Goal: Information Seeking & Learning: Learn about a topic

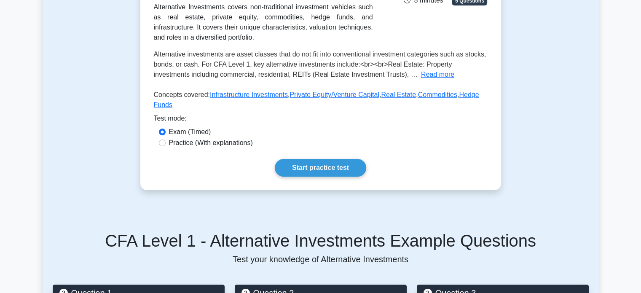
scroll to position [170, 0]
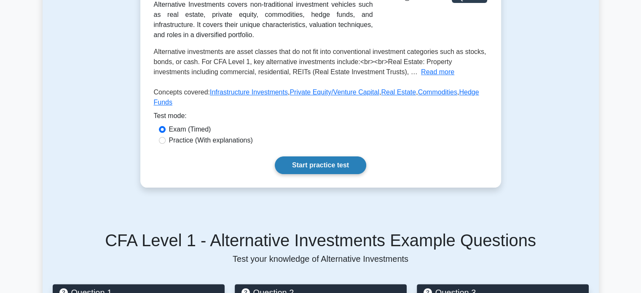
click at [313, 156] on link "Start practice test" at bounding box center [320, 165] width 91 height 18
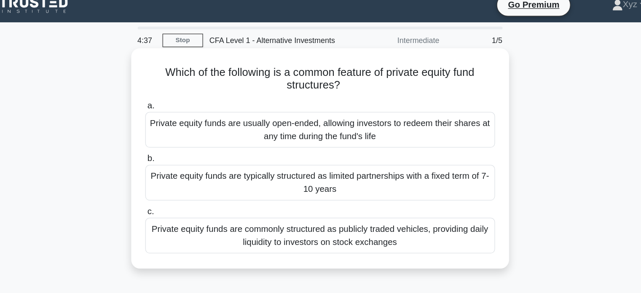
click at [298, 150] on div "Private equity funds are typically structured as limited partnerships with a fi…" at bounding box center [320, 152] width 273 height 28
click at [184, 136] on input "b. Private equity funds are typically structured as limited partnerships with a…" at bounding box center [184, 133] width 0 height 5
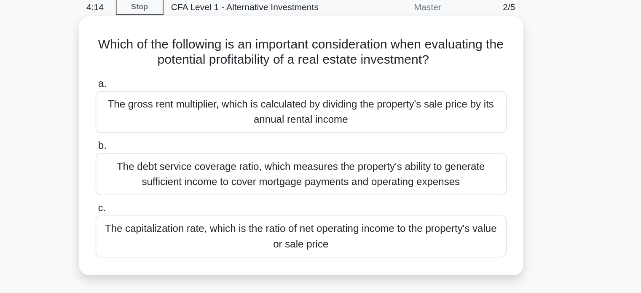
click at [358, 190] on div "The capitalization rate, which is the ratio of net operating income to the prop…" at bounding box center [320, 193] width 273 height 28
click at [184, 177] on input "c. The capitalization rate, which is the ratio of net operating income to the p…" at bounding box center [184, 174] width 0 height 5
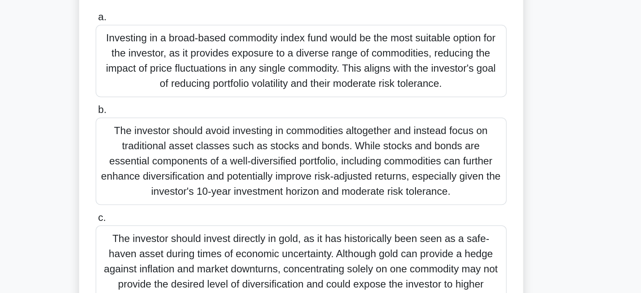
scroll to position [35, 0]
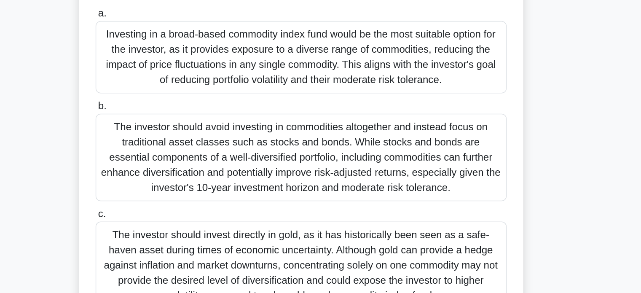
click at [366, 139] on div "Investing in a broad-based commodity index fund would be the most suitable opti…" at bounding box center [320, 136] width 273 height 48
click at [184, 110] on input "a. Investing in a broad-based commodity index fund would be the most suitable o…" at bounding box center [184, 106] width 0 height 5
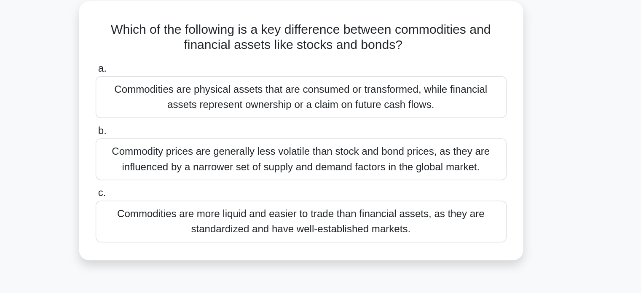
scroll to position [0, 0]
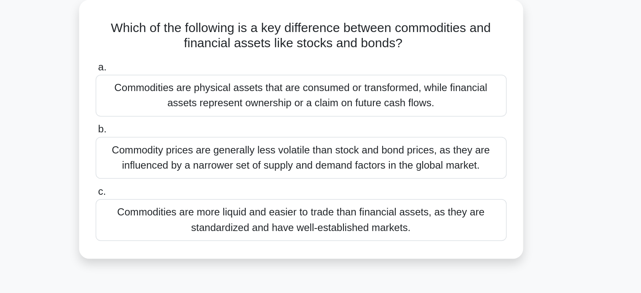
click at [342, 107] on div "Commodities are physical assets that are consumed or transformed, while financi…" at bounding box center [320, 111] width 273 height 28
click at [184, 95] on input "a. Commodities are physical assets that are consumed or transformed, while fina…" at bounding box center [184, 91] width 0 height 5
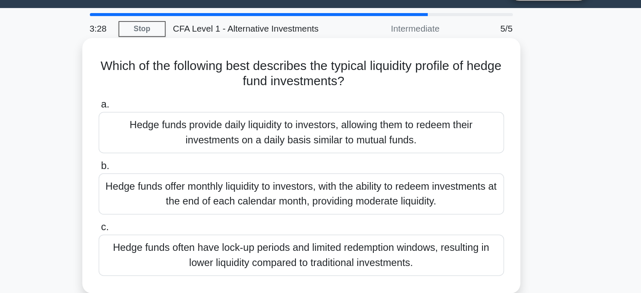
click at [308, 188] on div "Hedge funds often have lock-up periods and limited redemption windows, resultin…" at bounding box center [320, 193] width 273 height 28
click at [184, 177] on input "c. Hedge funds often have lock-up periods and limited redemption windows, resul…" at bounding box center [184, 174] width 0 height 5
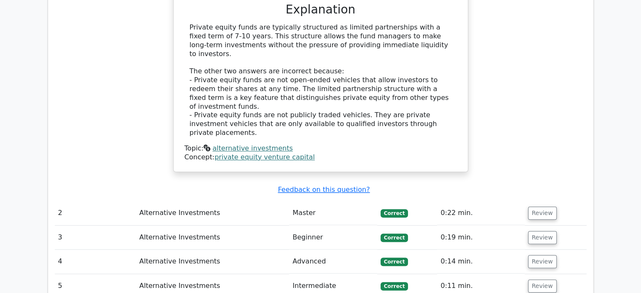
scroll to position [839, 0]
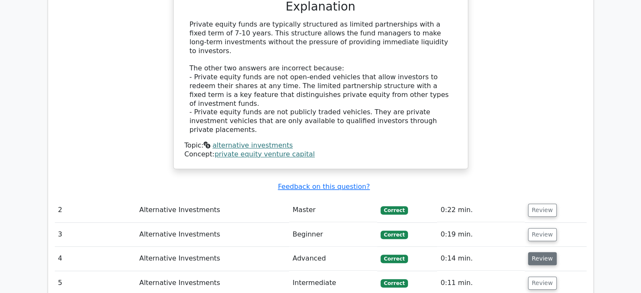
click at [528, 252] on button "Review" at bounding box center [542, 258] width 29 height 13
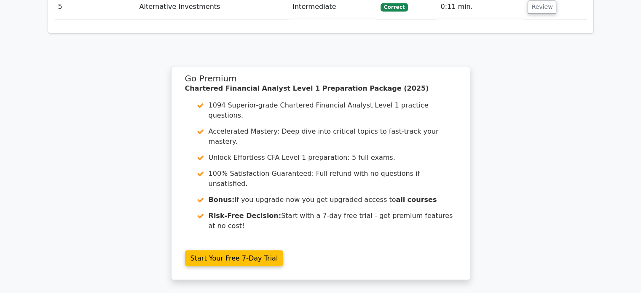
scroll to position [1573, 0]
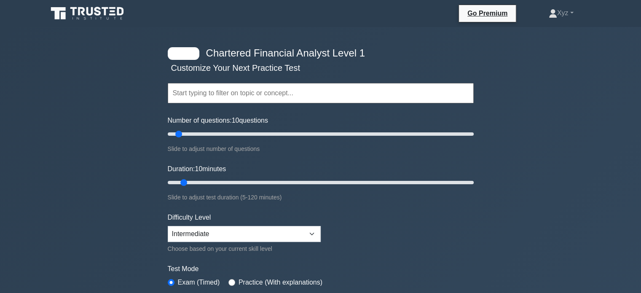
click at [249, 97] on input "text" at bounding box center [321, 93] width 306 height 20
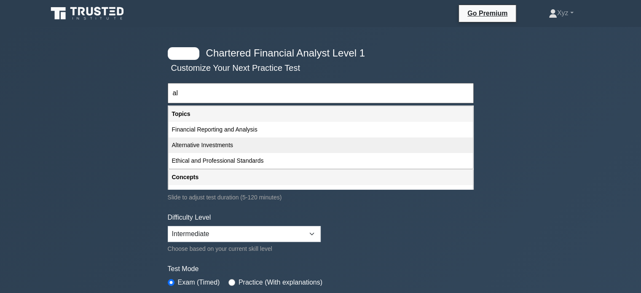
click at [248, 142] on div "Alternative Investments" at bounding box center [320, 145] width 304 height 16
type input "Alternative Investments"
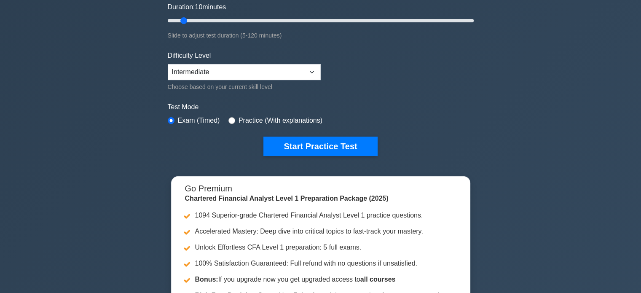
scroll to position [170, 0]
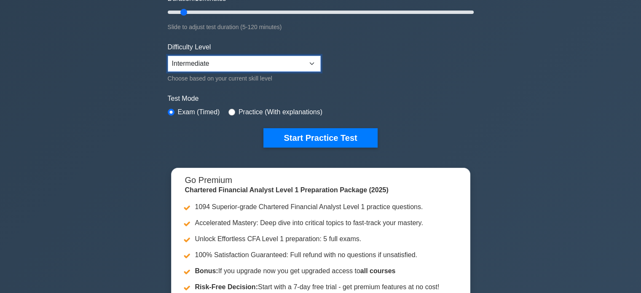
click at [290, 58] on select "Beginner Intermediate Expert" at bounding box center [244, 64] width 153 height 16
select select "expert"
click at [168, 56] on select "Beginner Intermediate Expert" at bounding box center [244, 64] width 153 height 16
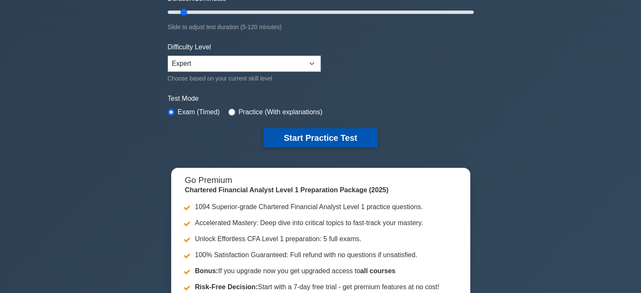
click at [300, 135] on button "Start Practice Test" at bounding box center [320, 137] width 114 height 19
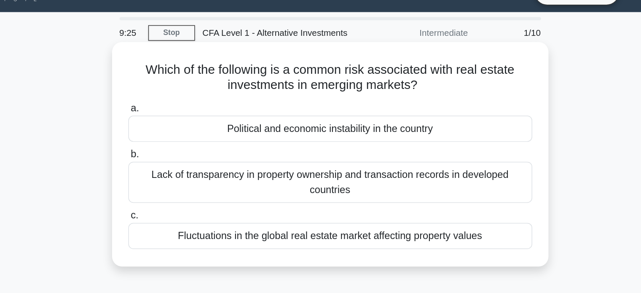
click at [354, 144] on div "Lack of transparency in property ownership and transaction records in developed…" at bounding box center [320, 142] width 273 height 28
click at [184, 126] on input "b. Lack of transparency in property ownership and transaction records in develo…" at bounding box center [184, 122] width 0 height 5
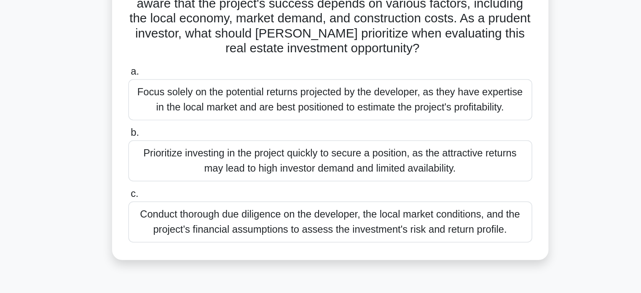
scroll to position [20, 0]
click at [327, 238] on div "Conduct thorough due diligence on the developer, the local market conditions, a…" at bounding box center [320, 244] width 273 height 28
click at [184, 228] on input "c. Conduct thorough due diligence on the developer, the local market conditions…" at bounding box center [184, 225] width 0 height 5
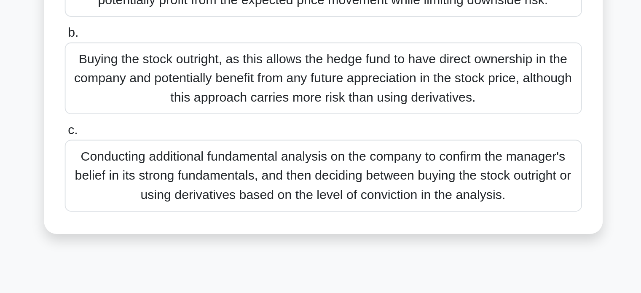
scroll to position [28, 0]
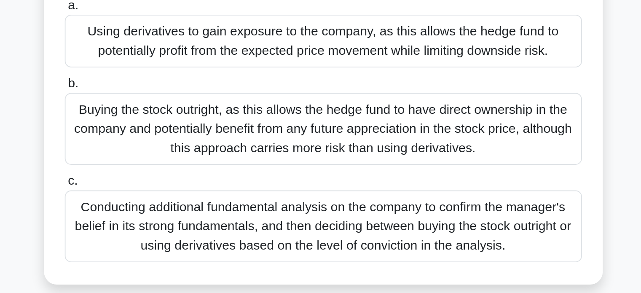
click at [383, 190] on div "Buying the stock outright, as this allows the hedge fund to have direct ownersh…" at bounding box center [320, 180] width 273 height 38
click at [184, 159] on input "b. Buying the stock outright, as this allows the hedge fund to have direct owne…" at bounding box center [184, 155] width 0 height 5
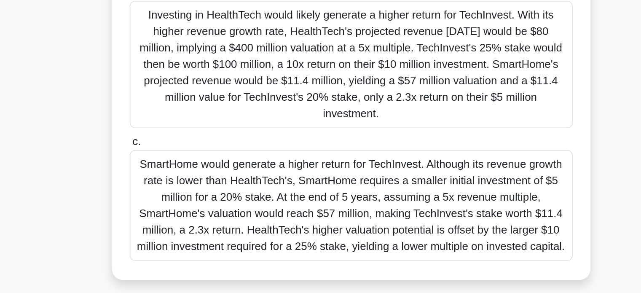
scroll to position [162, 0]
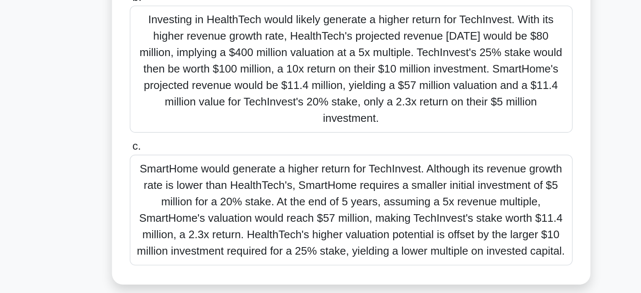
click at [357, 110] on div "Investing in HealthTech would likely generate a higher return for TechInvest. W…" at bounding box center [320, 127] width 273 height 78
click at [184, 85] on input "b. Investing in HealthTech would likely generate a higher return for TechInvest…" at bounding box center [184, 82] width 0 height 5
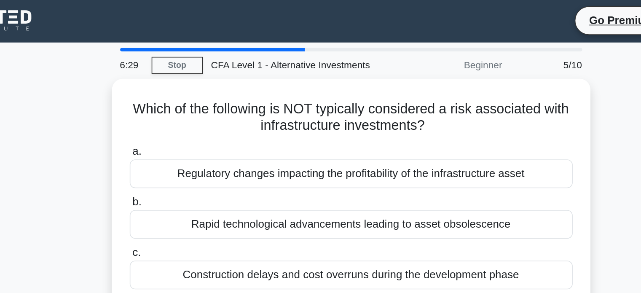
scroll to position [0, 0]
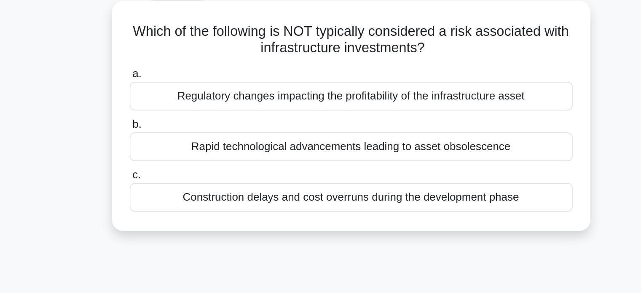
click at [341, 138] on div "Rapid technological advancements leading to asset obsolescence" at bounding box center [320, 137] width 273 height 18
click at [184, 126] on input "b. Rapid technological advancements leading to asset obsolescence" at bounding box center [184, 122] width 0 height 5
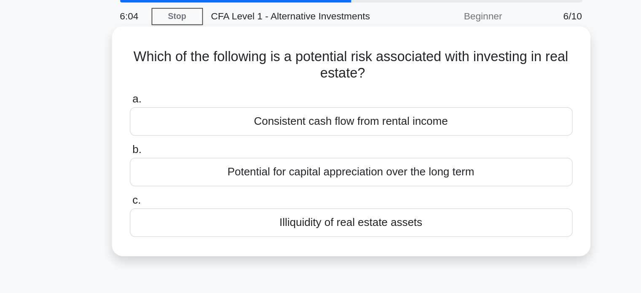
click at [348, 169] on div "Illiquidity of real estate assets" at bounding box center [320, 168] width 273 height 18
click at [184, 157] on input "c. Illiquidity of real estate assets" at bounding box center [184, 154] width 0 height 5
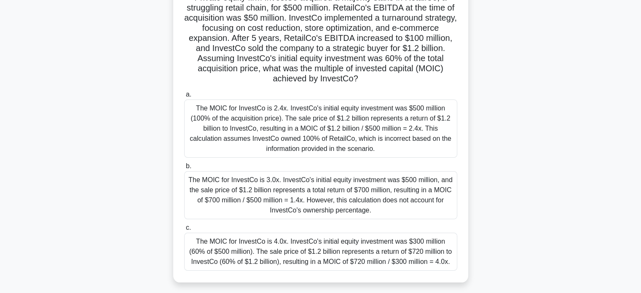
scroll to position [69, 0]
click at [298, 127] on div "The MOIC for InvestCo is 2.4x. InvestCo's initial equity investment was $500 mi…" at bounding box center [320, 128] width 273 height 58
click at [184, 96] on input "a. The MOIC for InvestCo is 2.4x. InvestCo's initial equity investment was $500…" at bounding box center [184, 93] width 0 height 5
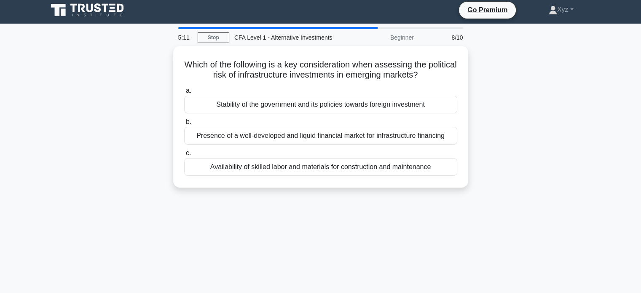
scroll to position [0, 0]
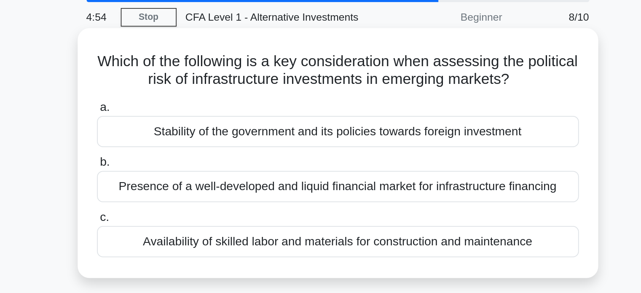
click at [297, 107] on div "Stability of the government and its policies towards foreign investment" at bounding box center [320, 106] width 273 height 18
click at [184, 95] on input "a. Stability of the government and its policies towards foreign investment" at bounding box center [184, 91] width 0 height 5
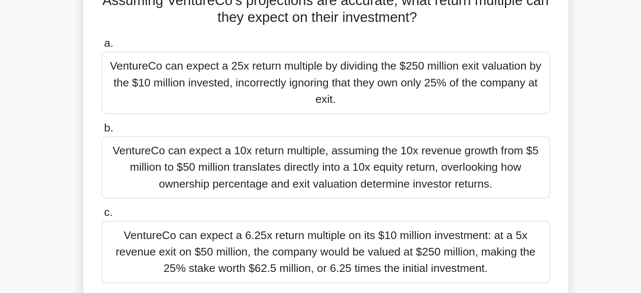
scroll to position [45, 0]
click at [311, 185] on div "VentureCo can expect a 10x return multiple, assuming the 10x revenue growth fro…" at bounding box center [320, 172] width 273 height 38
click at [184, 151] on input "b. VentureCo can expect a 10x return multiple, assuming the 10x revenue growth …" at bounding box center [184, 148] width 0 height 5
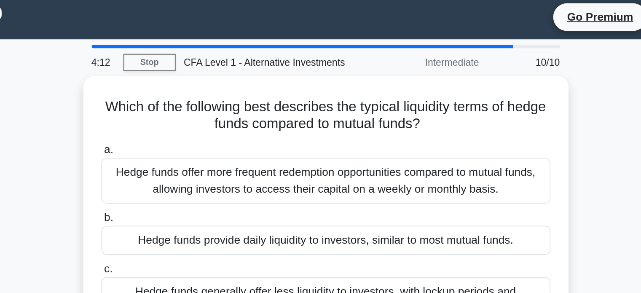
scroll to position [0, 0]
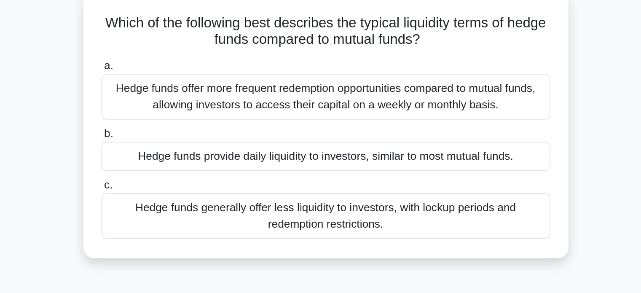
click at [327, 178] on div "Hedge funds generally offer less liquidity to investors, with lockup periods an…" at bounding box center [320, 183] width 273 height 28
click at [184, 167] on input "c. Hedge funds generally offer less liquidity to investors, with lockup periods…" at bounding box center [184, 164] width 0 height 5
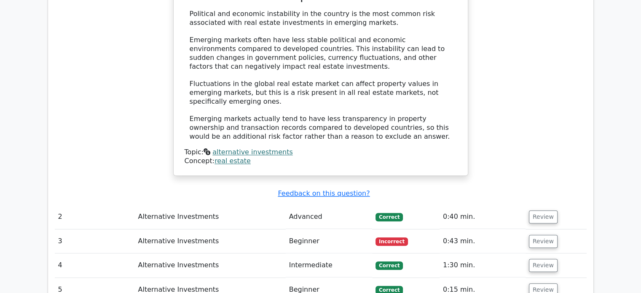
scroll to position [869, 0]
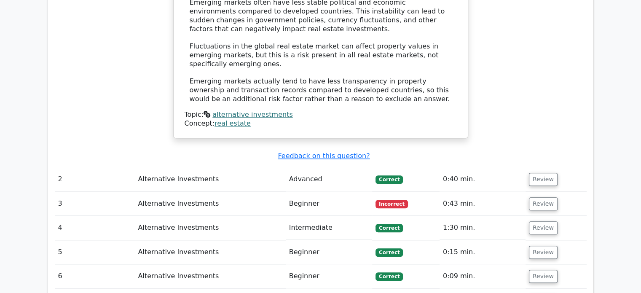
click at [525, 192] on td "Review" at bounding box center [555, 204] width 61 height 24
click at [544, 197] on button "Review" at bounding box center [543, 203] width 29 height 13
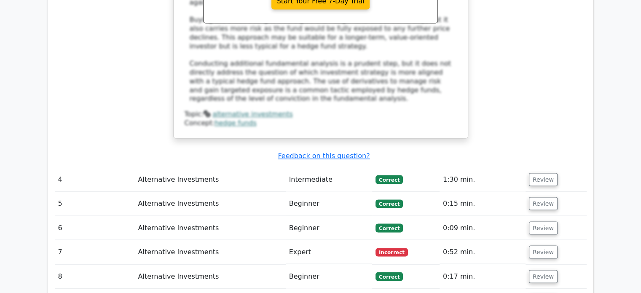
scroll to position [1436, 0]
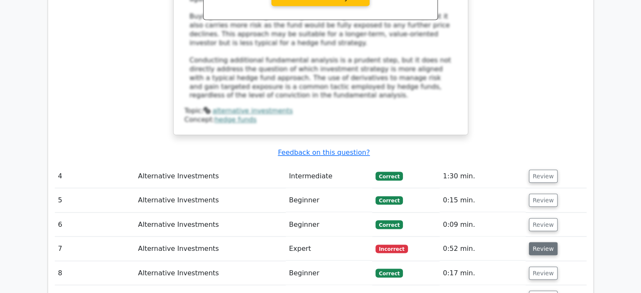
click at [539, 242] on button "Review" at bounding box center [543, 248] width 29 height 13
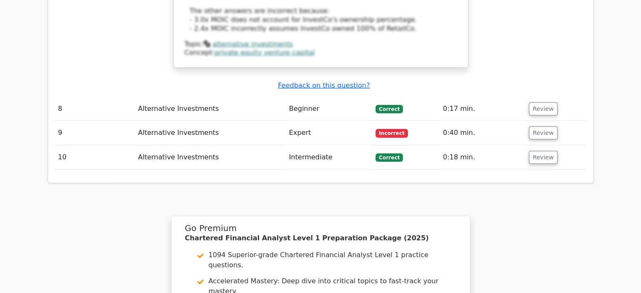
scroll to position [2219, 0]
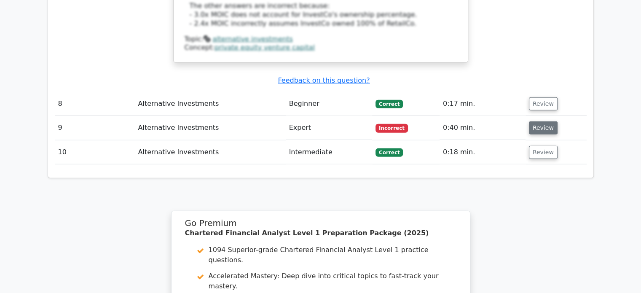
click at [542, 121] on button "Review" at bounding box center [543, 127] width 29 height 13
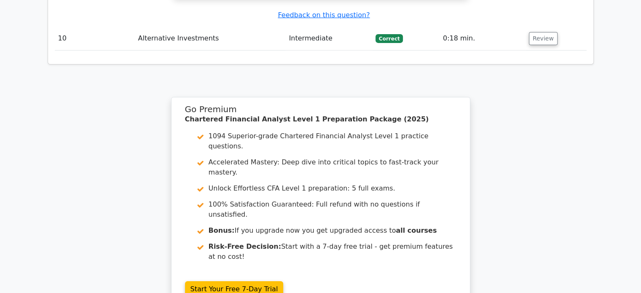
scroll to position [2775, 0]
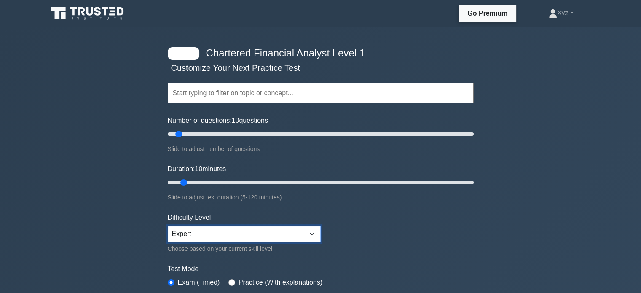
click at [212, 232] on select "Beginner Intermediate Expert" at bounding box center [244, 234] width 153 height 16
select select "beginner"
click at [168, 226] on select "Beginner Intermediate Expert" at bounding box center [244, 234] width 153 height 16
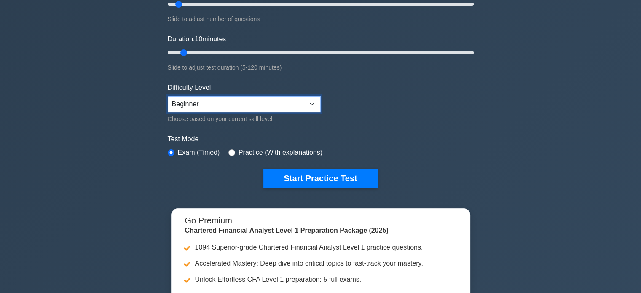
scroll to position [133, 0]
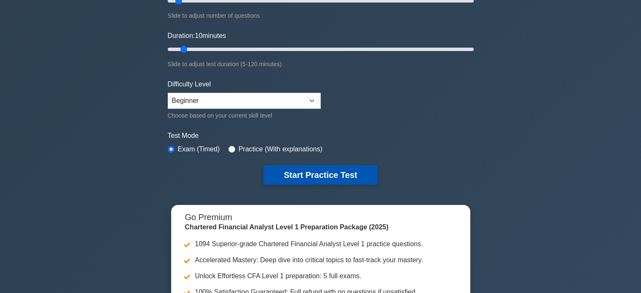
click at [282, 166] on button "Start Practice Test" at bounding box center [320, 174] width 114 height 19
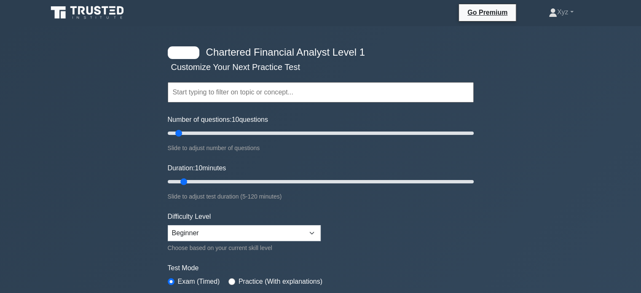
scroll to position [0, 0]
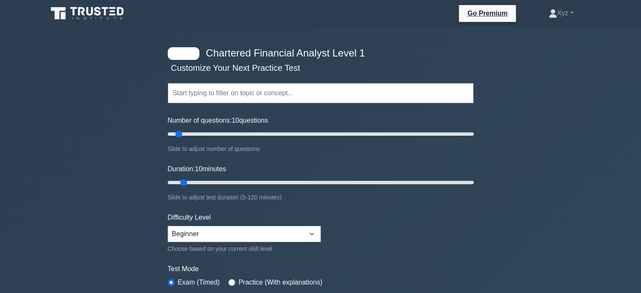
click at [189, 94] on input "text" at bounding box center [321, 93] width 306 height 20
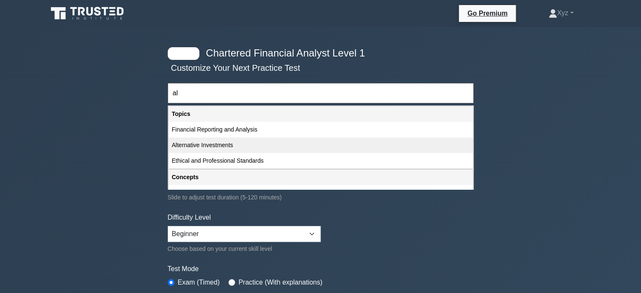
click at [190, 146] on div "Alternative Investments" at bounding box center [320, 145] width 304 height 16
type input "Alternative Investments"
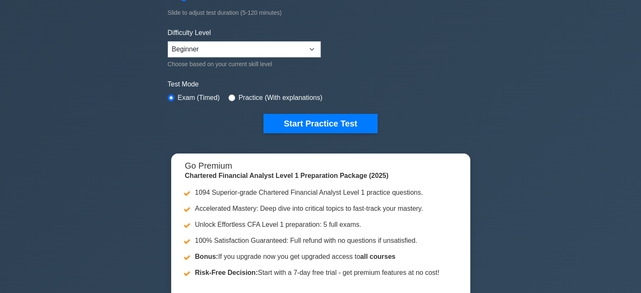
scroll to position [180, 0]
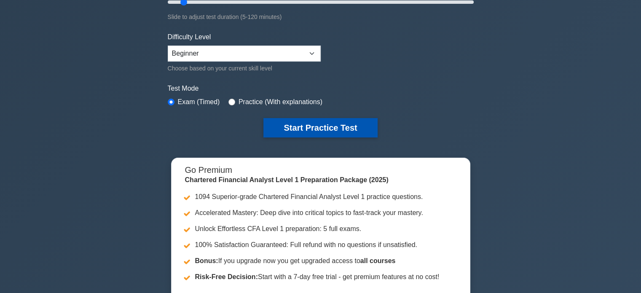
click at [286, 126] on button "Start Practice Test" at bounding box center [320, 127] width 114 height 19
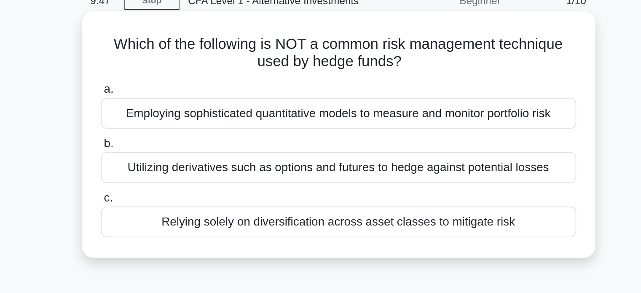
click at [279, 169] on div "Relying solely on diversification across asset classes to mitigate risk" at bounding box center [320, 168] width 273 height 18
click at [184, 157] on input "c. Relying solely on diversification across asset classes to mitigate risk" at bounding box center [184, 154] width 0 height 5
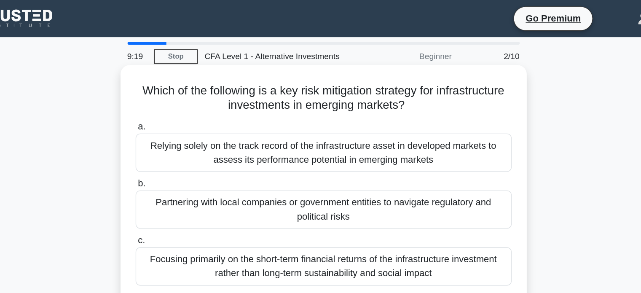
click at [276, 198] on div "Focusing primarily on the short-term financial returns of the infrastructure in…" at bounding box center [320, 193] width 273 height 28
click at [184, 177] on input "c. Focusing primarily on the short-term financial returns of the infrastructure…" at bounding box center [184, 174] width 0 height 5
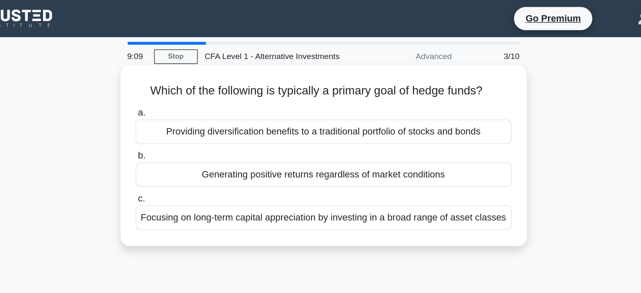
click at [329, 161] on div "Focusing on long-term capital appreciation by investing in a broad range of ass…" at bounding box center [320, 158] width 273 height 18
click at [184, 147] on input "c. Focusing on long-term capital appreciation by investing in a broad range of …" at bounding box center [184, 144] width 0 height 5
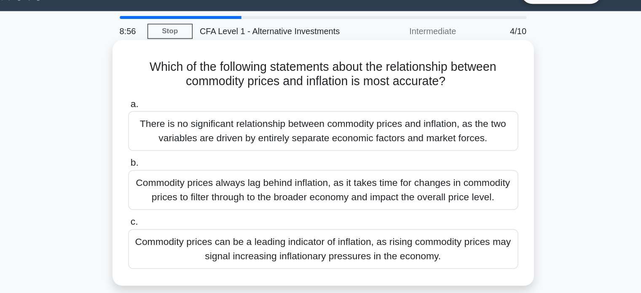
click at [327, 192] on div "Commodity prices can be a leading indicator of inflation, as rising commodity p…" at bounding box center [320, 193] width 273 height 28
click at [184, 177] on input "c. Commodity prices can be a leading indicator of inflation, as rising commodit…" at bounding box center [184, 174] width 0 height 5
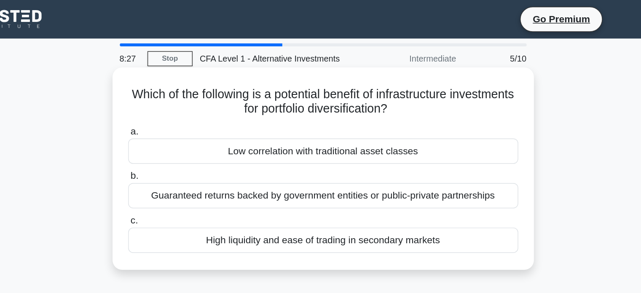
click at [332, 139] on div "Guaranteed returns backed by government entities or public-private partnerships" at bounding box center [320, 137] width 273 height 18
click at [184, 126] on input "b. Guaranteed returns backed by government entities or public-private partnersh…" at bounding box center [184, 122] width 0 height 5
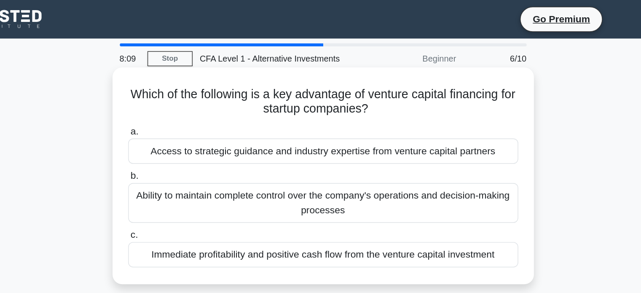
click at [335, 141] on div "Ability to maintain complete control over the company's operations and decision…" at bounding box center [320, 142] width 273 height 28
click at [184, 126] on input "b. Ability to maintain complete control over the company's operations and decis…" at bounding box center [184, 122] width 0 height 5
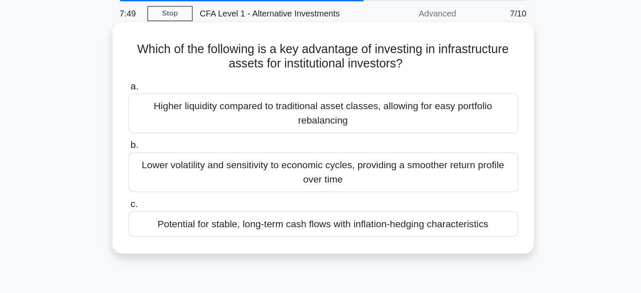
click at [322, 192] on div "Potential for stable, long-term cash flows with inflation-hedging characteristi…" at bounding box center [320, 188] width 273 height 18
click at [184, 177] on input "c. Potential for stable, long-term cash flows with inflation-hedging characteri…" at bounding box center [184, 174] width 0 height 5
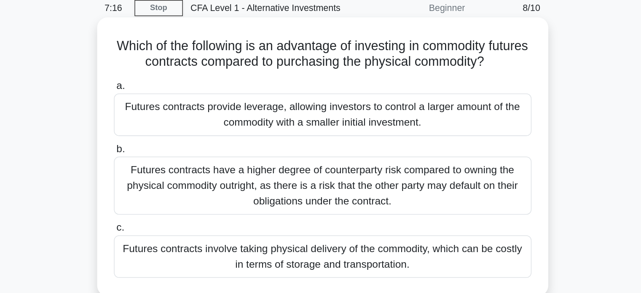
click at [318, 104] on div "Futures contracts provide leverage, allowing investors to control a larger amou…" at bounding box center [320, 111] width 273 height 28
click at [184, 95] on input "a. Futures contracts provide leverage, allowing investors to control a larger a…" at bounding box center [184, 91] width 0 height 5
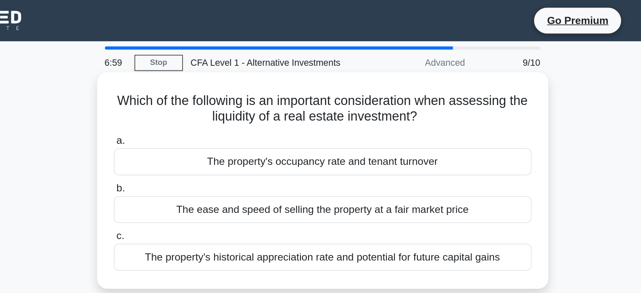
click at [306, 106] on div "The property's occupancy rate and tenant turnover" at bounding box center [320, 106] width 273 height 18
click at [184, 95] on input "a. The property's occupancy rate and tenant turnover" at bounding box center [184, 91] width 0 height 5
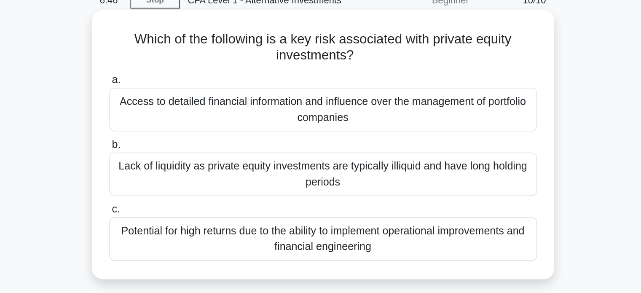
click at [303, 148] on div "Lack of liquidity as private equity investments are typically illiquid and have…" at bounding box center [320, 152] width 273 height 28
click at [184, 136] on input "b. Lack of liquidity as private equity investments are typically illiquid and h…" at bounding box center [184, 133] width 0 height 5
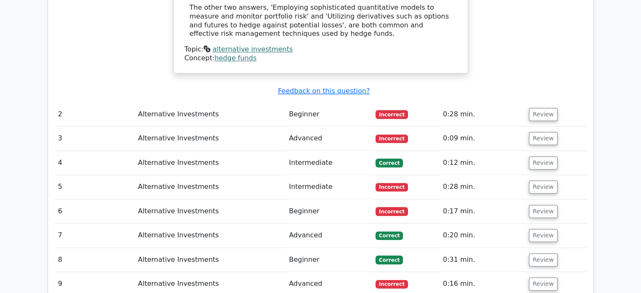
scroll to position [919, 0]
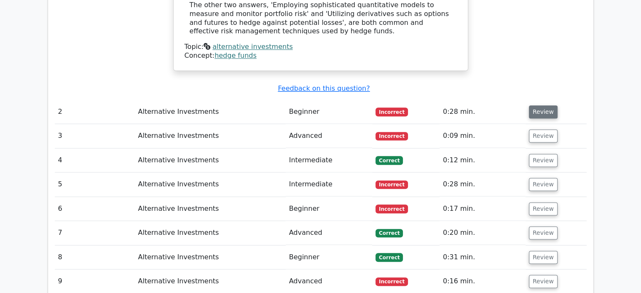
click at [535, 105] on button "Review" at bounding box center [543, 111] width 29 height 13
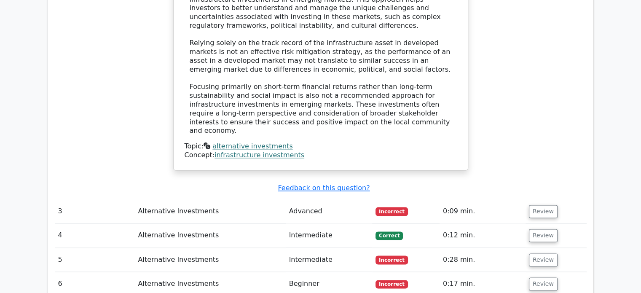
scroll to position [1246, 0]
click at [529, 204] on button "Review" at bounding box center [543, 210] width 29 height 13
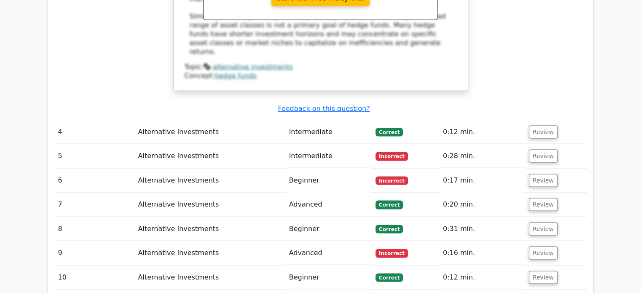
scroll to position [1705, 0]
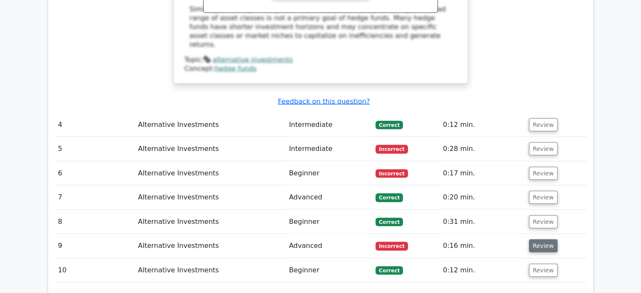
click at [550, 239] on button "Review" at bounding box center [543, 245] width 29 height 13
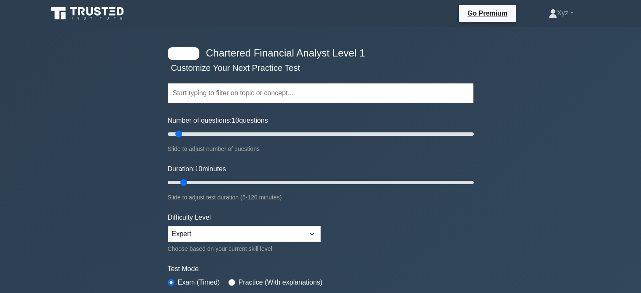
select select "expert"
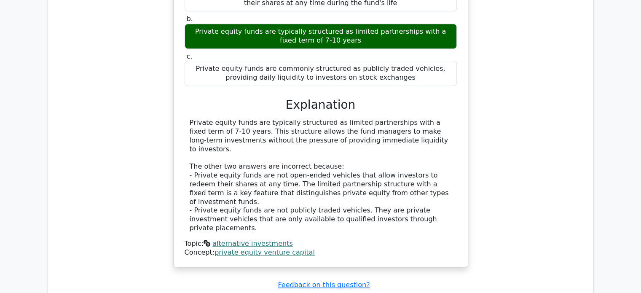
scroll to position [901, 0]
